Goal: Use online tool/utility: Utilize a website feature to perform a specific function

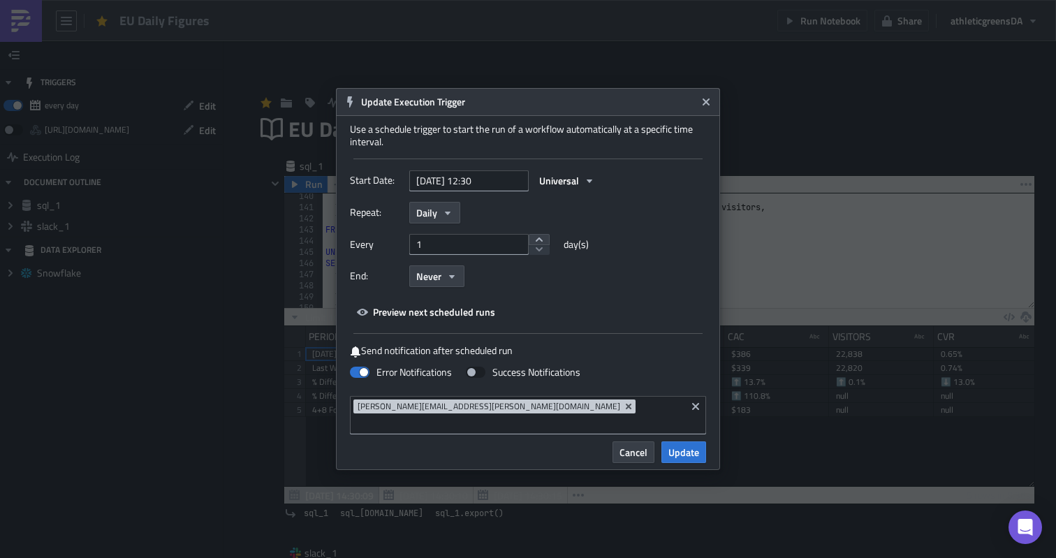
scroll to position [160, 750]
click at [704, 105] on icon "Close" at bounding box center [706, 101] width 7 height 7
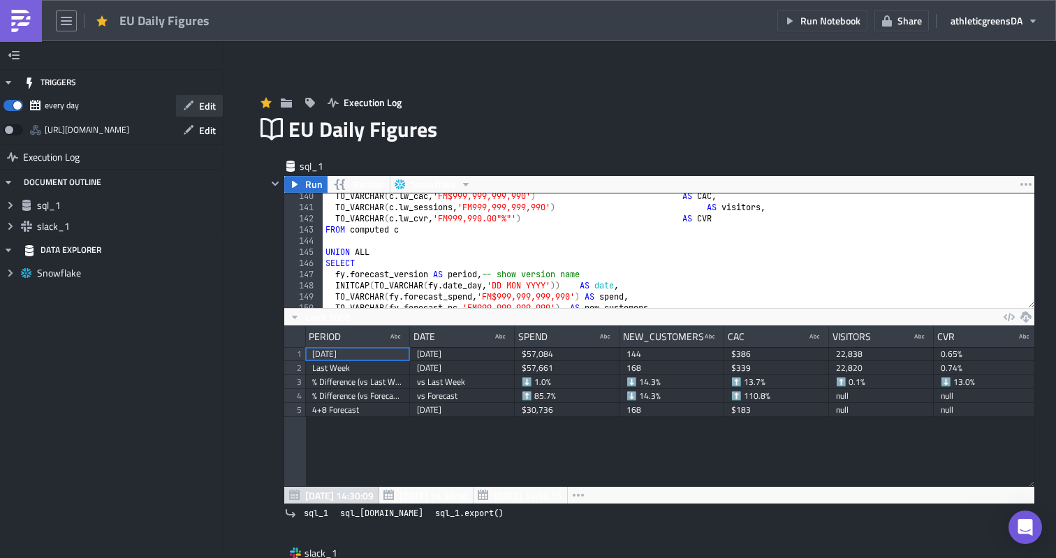
click at [207, 99] on span "Edit" at bounding box center [207, 105] width 17 height 15
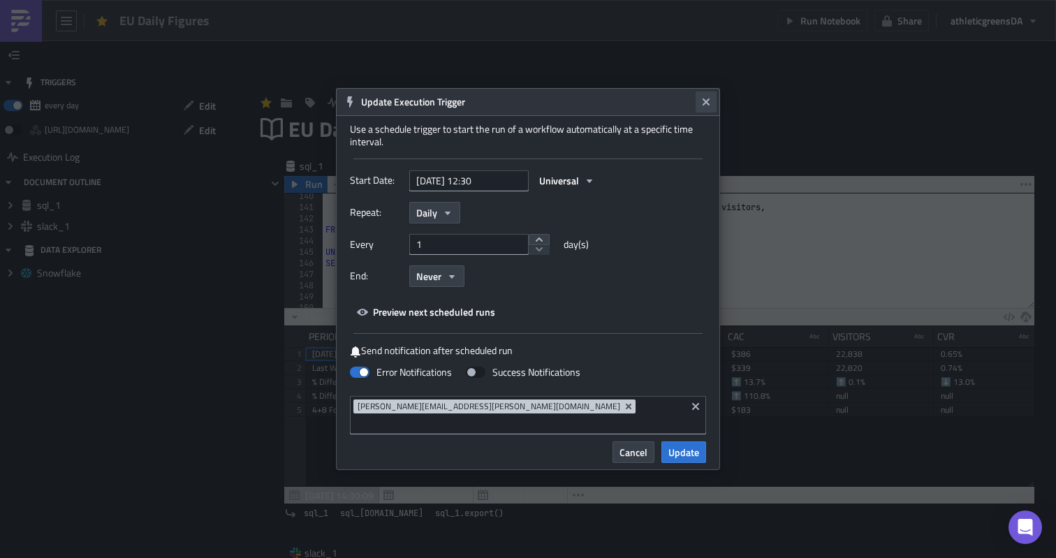
click at [710, 108] on icon "Close" at bounding box center [705, 101] width 11 height 11
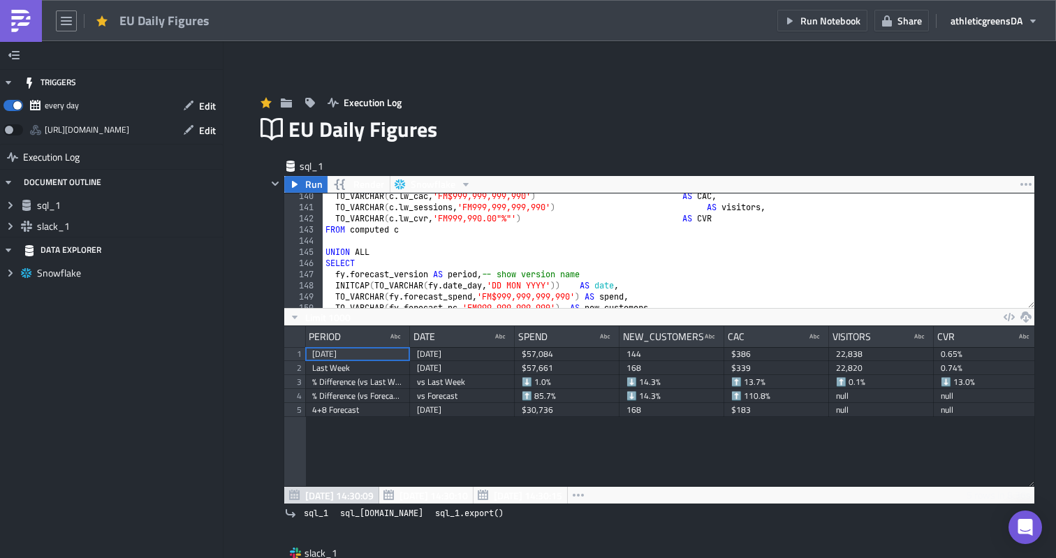
click at [179, 27] on span "EU Daily Figures" at bounding box center [164, 21] width 91 height 16
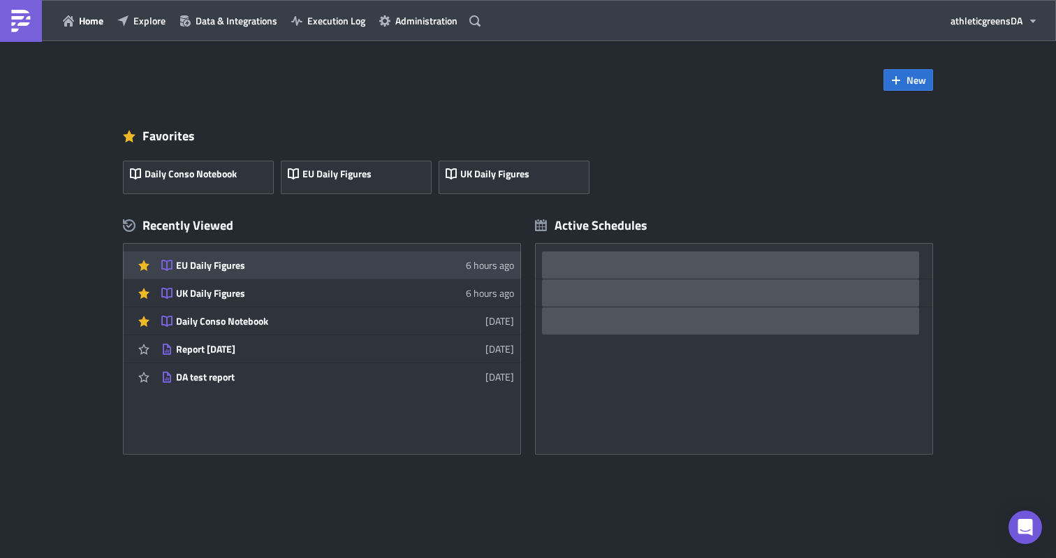
click at [222, 265] on div "EU Daily Figures" at bounding box center [298, 265] width 244 height 13
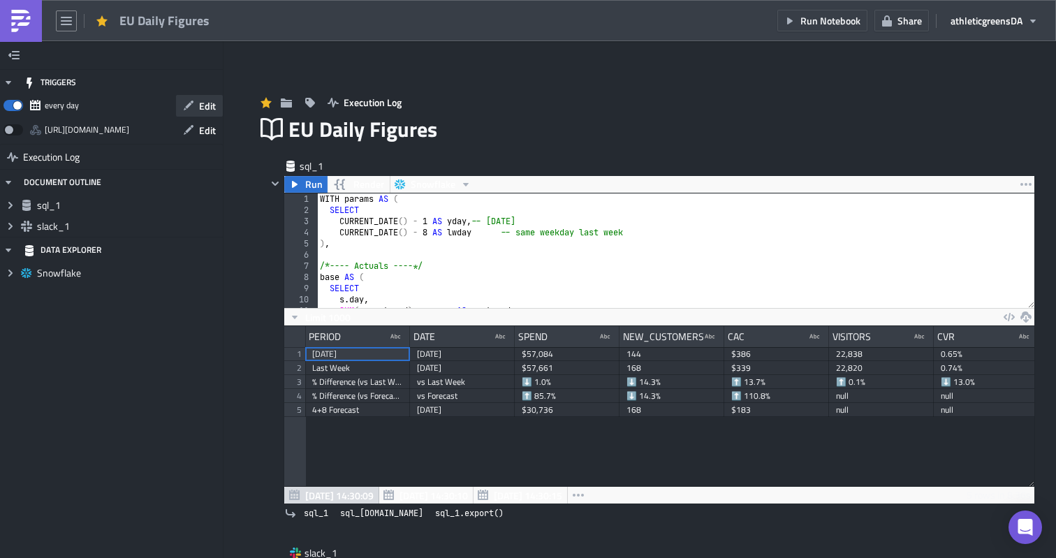
click at [200, 98] on span "Edit" at bounding box center [207, 105] width 17 height 15
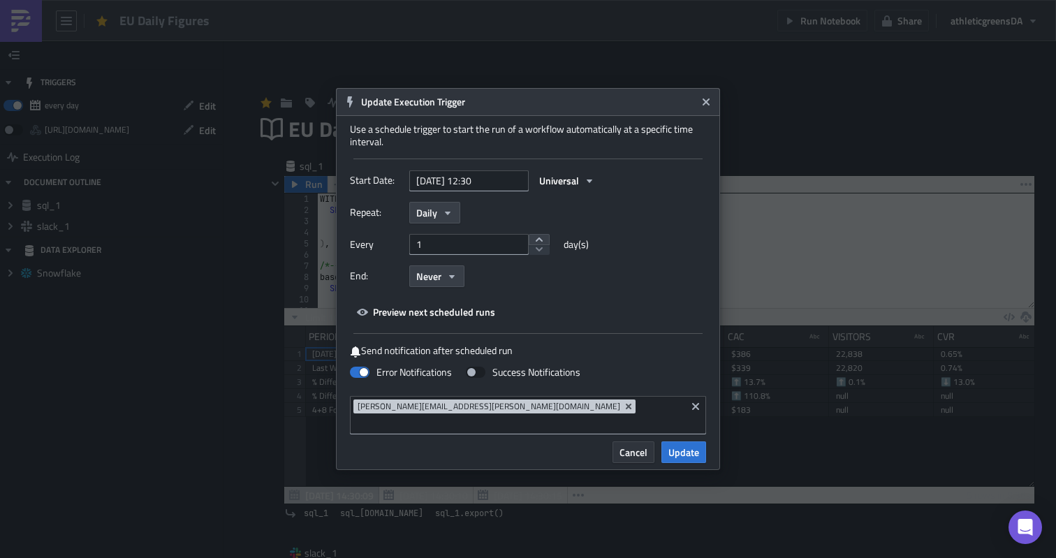
click at [639, 445] on span "Cancel" at bounding box center [633, 452] width 28 height 15
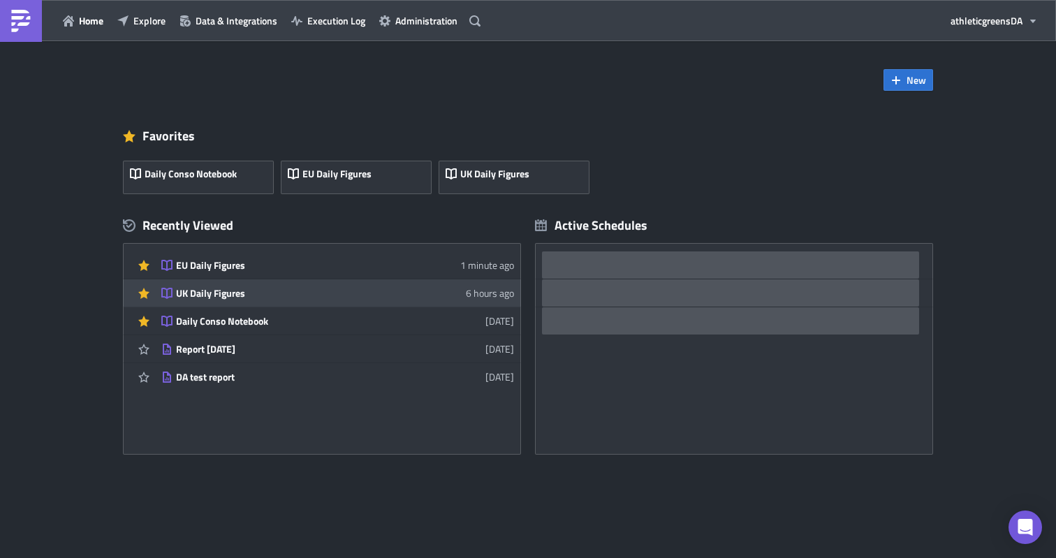
click at [190, 289] on div "UK Daily Figures" at bounding box center [298, 293] width 244 height 13
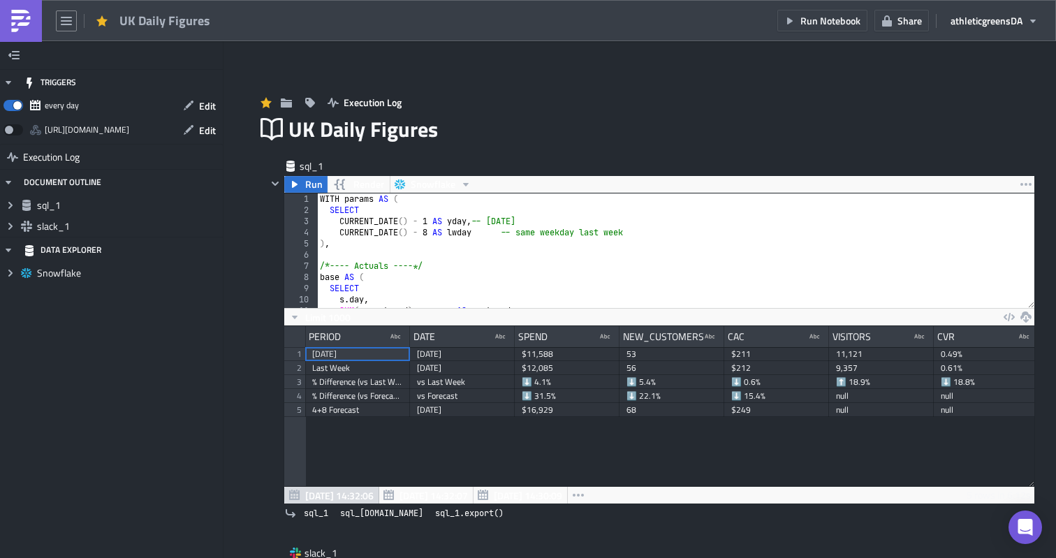
scroll to position [160, 750]
click at [192, 114] on button "Edit" at bounding box center [199, 106] width 47 height 22
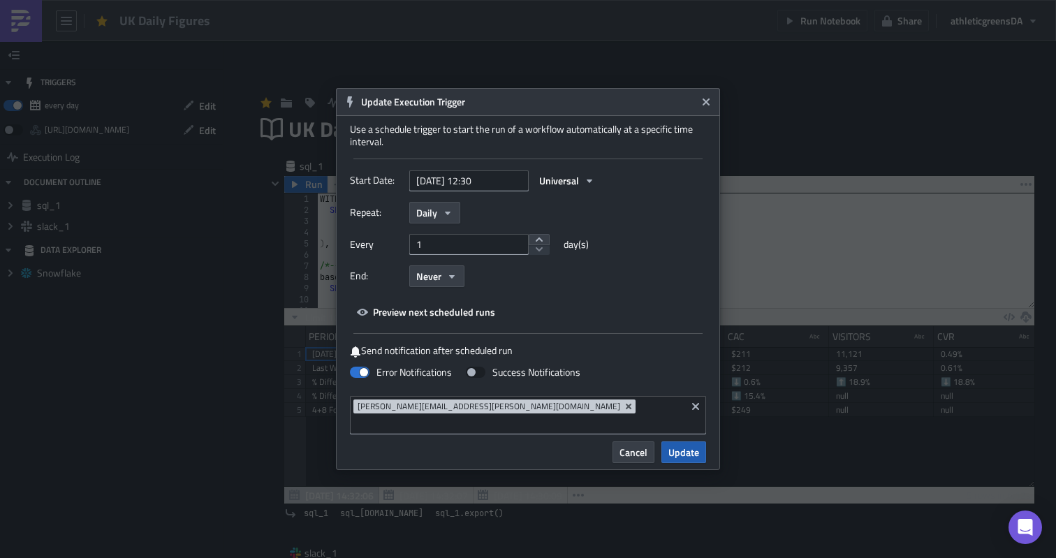
click at [666, 441] on button "Update" at bounding box center [683, 452] width 45 height 22
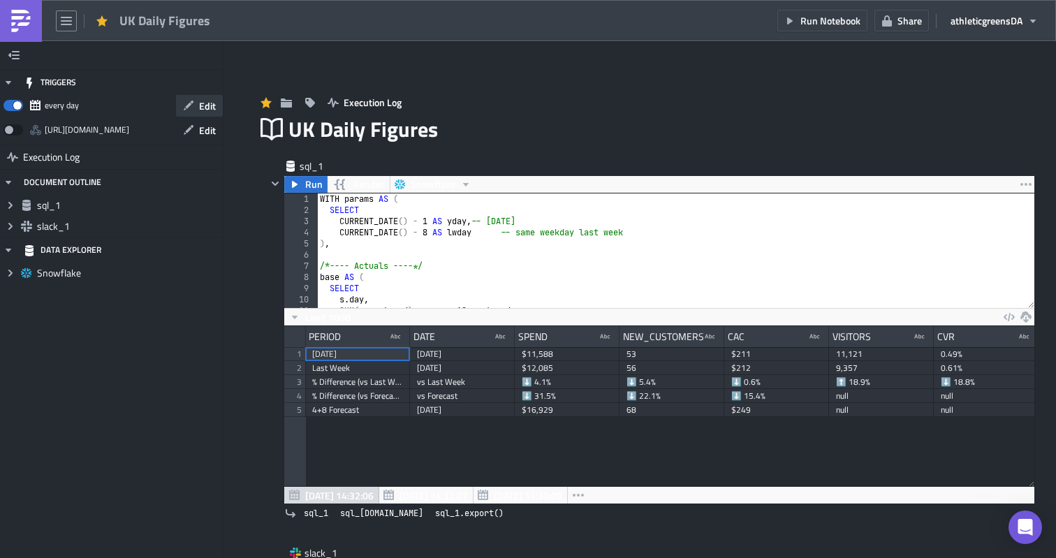
click at [200, 111] on span "Edit" at bounding box center [207, 105] width 17 height 15
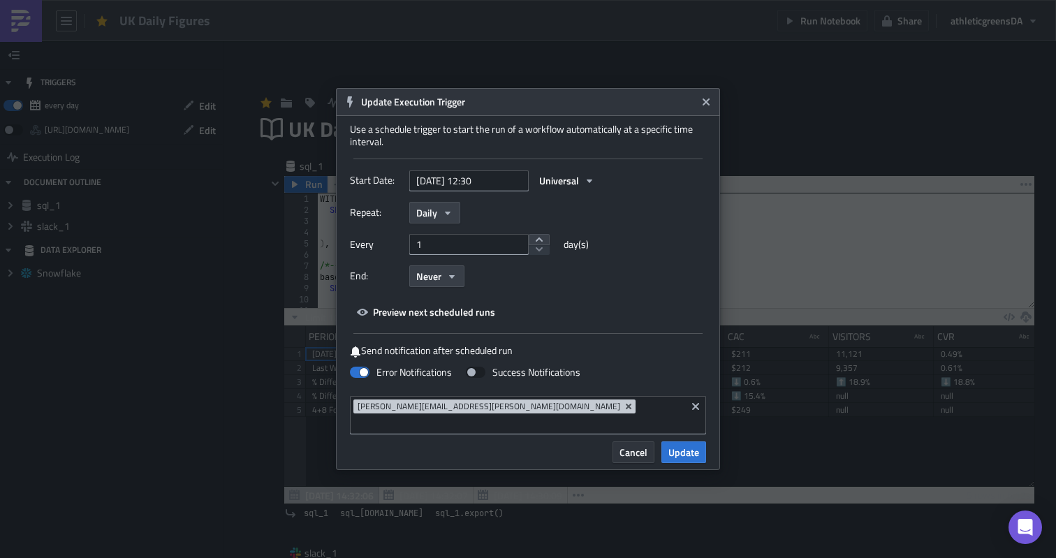
click at [620, 450] on span "Cancel" at bounding box center [633, 452] width 28 height 15
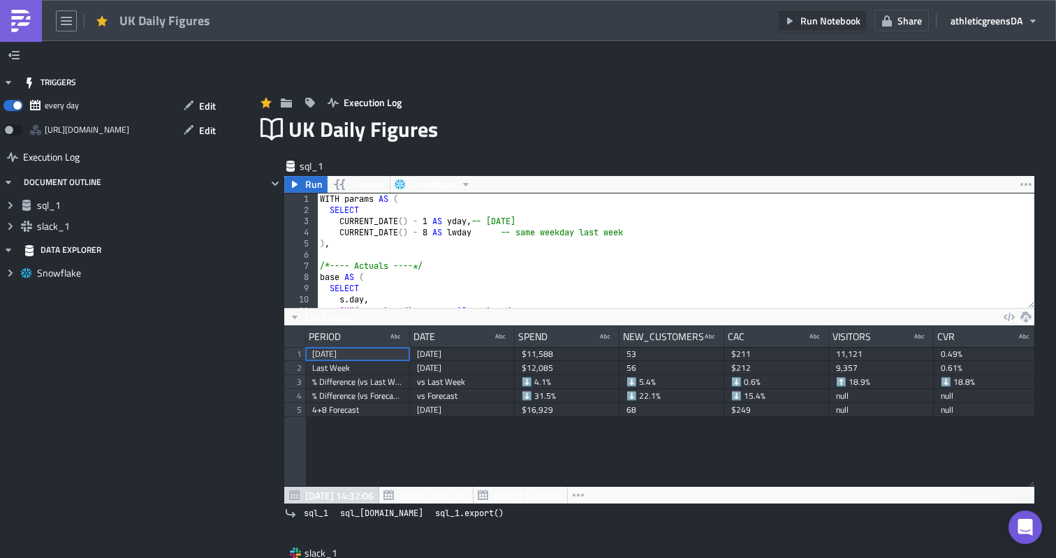
click at [795, 24] on icon "button" at bounding box center [789, 20] width 11 height 11
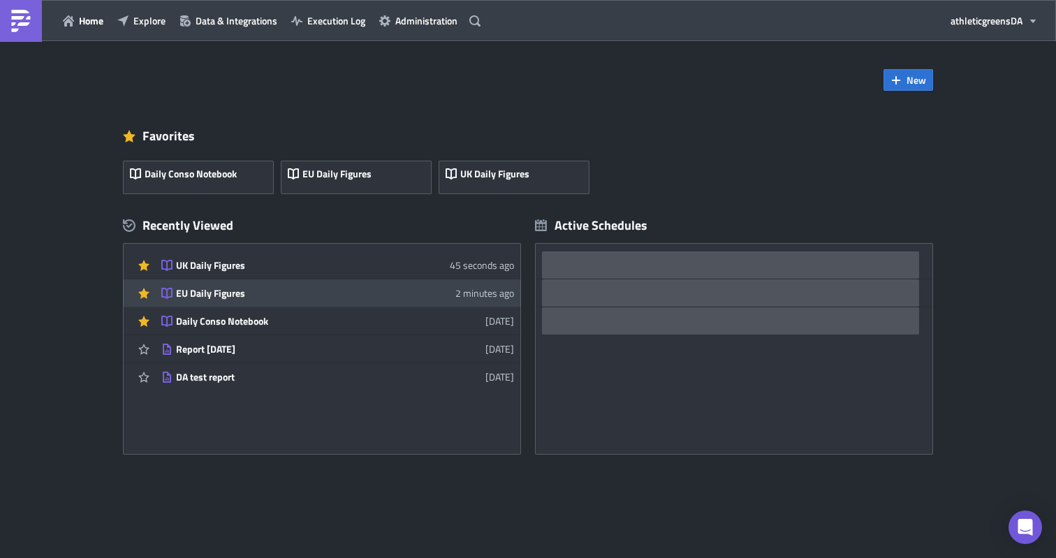
click at [210, 286] on link "EU Daily Figures 2 minutes ago" at bounding box center [337, 292] width 353 height 27
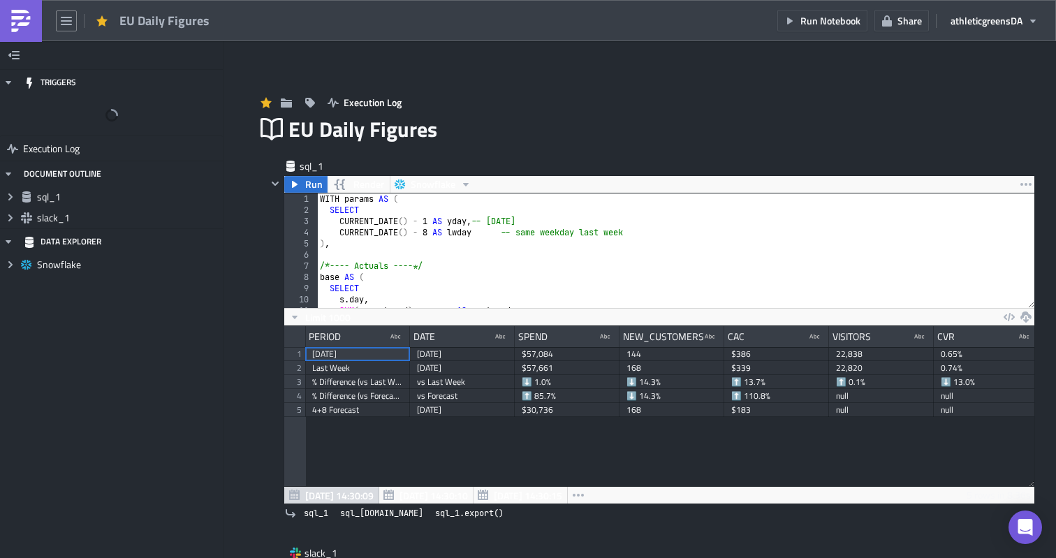
scroll to position [160, 750]
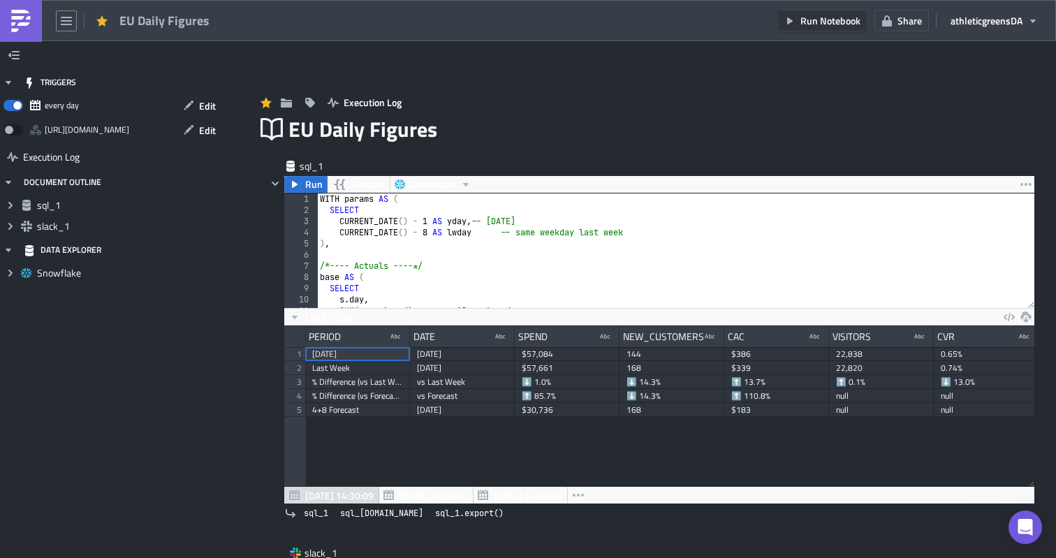
click at [798, 22] on button "Run Notebook" at bounding box center [822, 21] width 90 height 22
